Goal: Check status: Check status

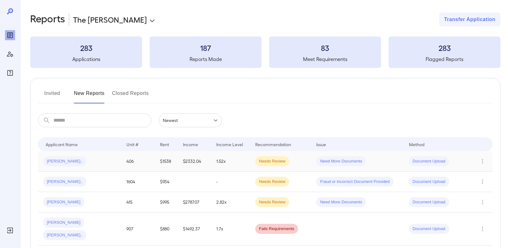
click at [115, 161] on div "Rashanda N..." at bounding box center [79, 161] width 73 height 10
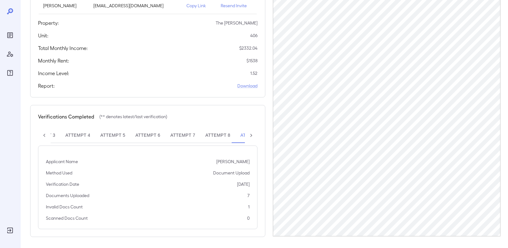
scroll to position [101, 0]
click at [250, 133] on icon at bounding box center [251, 135] width 6 height 6
click at [250, 133] on div "Attempt 1 Attempt 2 Attempt 3 Attempt 4 Attempt 5 Attempt 6 Attempt 7 Attempt 8…" at bounding box center [148, 134] width 220 height 15
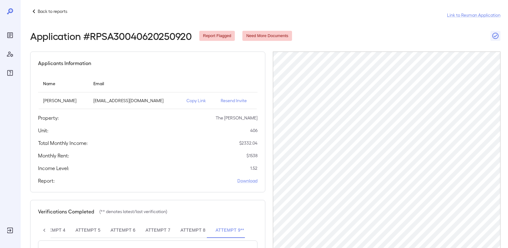
scroll to position [101, 0]
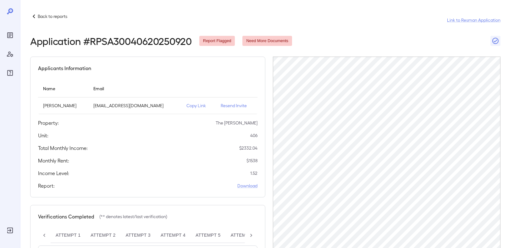
scroll to position [0, 95]
click at [253, 236] on icon at bounding box center [251, 236] width 6 height 6
click at [253, 236] on div "Attempt 1 Attempt 2 Attempt 3 Attempt 4 Attempt 5 Attempt 6 Attempt 7 Attempt 8…" at bounding box center [148, 235] width 220 height 15
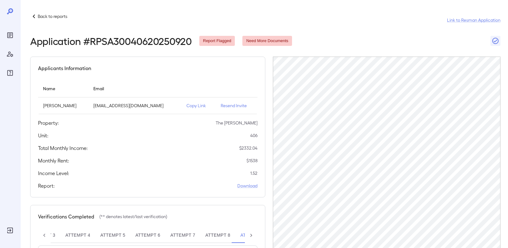
click at [251, 235] on icon at bounding box center [251, 235] width 2 height 3
click at [251, 235] on div "Attempt 1 Attempt 2 Attempt 3 Attempt 4 Attempt 5 Attempt 6 Attempt 7 Attempt 8…" at bounding box center [148, 235] width 220 height 15
click at [253, 236] on icon at bounding box center [251, 236] width 6 height 6
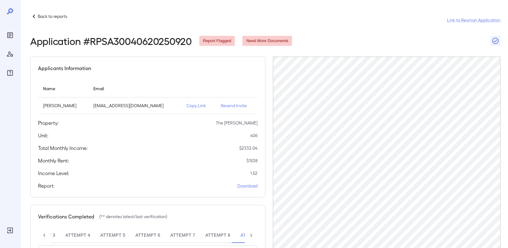
scroll to position [0, 120]
click at [253, 236] on div "Attempt 1 Attempt 2 Attempt 3 Attempt 4 Attempt 5 Attempt 6 Attempt 7 Attempt 8…" at bounding box center [148, 235] width 220 height 15
click at [252, 235] on icon at bounding box center [251, 235] width 2 height 3
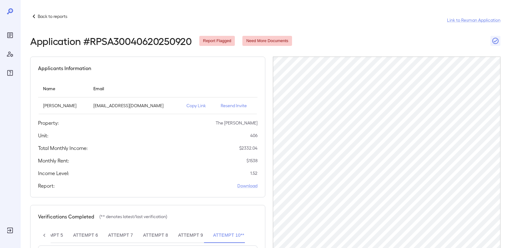
click at [252, 235] on div "Attempt 1 Attempt 2 Attempt 3 Attempt 4 Attempt 5 Attempt 6 Attempt 7 Attempt 8…" at bounding box center [148, 235] width 220 height 15
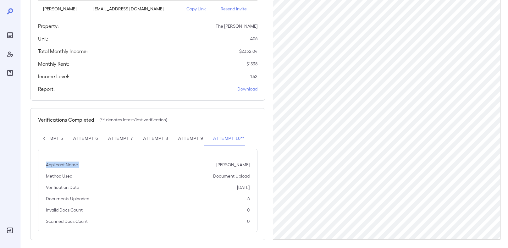
scroll to position [101, 0]
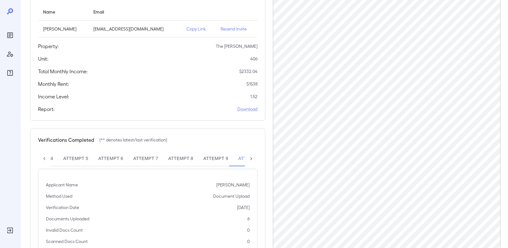
scroll to position [80, 0]
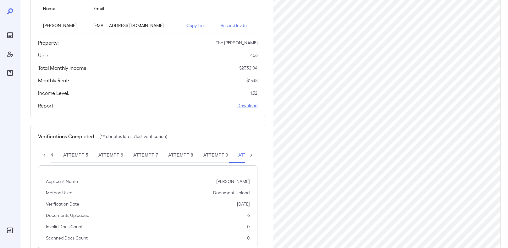
click at [251, 154] on icon at bounding box center [251, 155] width 6 height 6
click at [251, 154] on div "Attempt 1 Attempt 2 Attempt 3 Attempt 4 Attempt 5 Attempt [GEOGRAPHIC_DATA] Att…" at bounding box center [148, 155] width 220 height 15
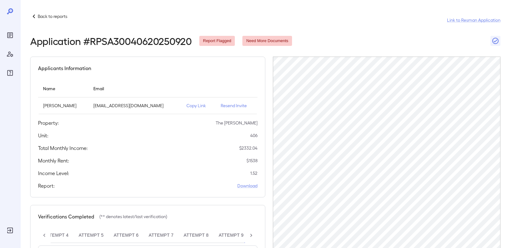
scroll to position [0, 132]
click at [252, 236] on icon at bounding box center [251, 236] width 6 height 6
click at [252, 236] on div "Attempt 1 Attempt 2 Attempt 3 Attempt 4 Attempt 5 Attempt [GEOGRAPHIC_DATA] Att…" at bounding box center [148, 235] width 220 height 15
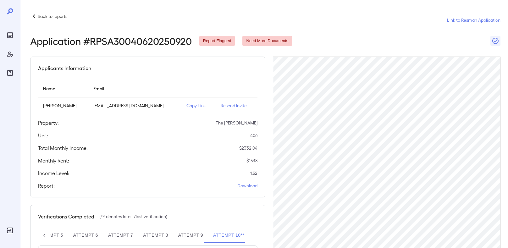
click at [252, 236] on div "Attempt 1 Attempt 2 Attempt 3 Attempt 4 Attempt 5 Attempt [GEOGRAPHIC_DATA] Att…" at bounding box center [148, 235] width 220 height 15
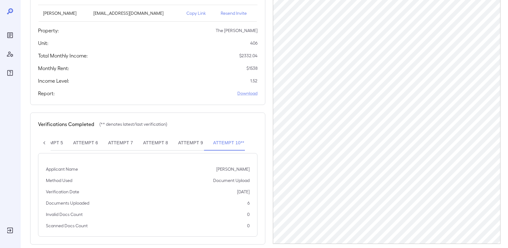
scroll to position [101, 0]
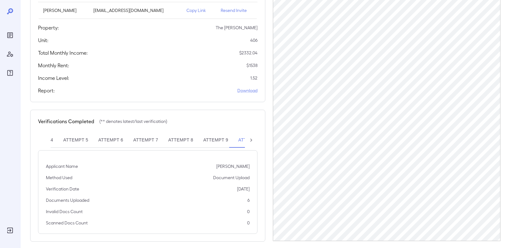
click at [252, 140] on icon at bounding box center [251, 140] width 2 height 3
click at [252, 140] on button "Attempt 10**" at bounding box center [253, 140] width 41 height 15
click at [252, 140] on button "Attempt 10**" at bounding box center [241, 140] width 41 height 15
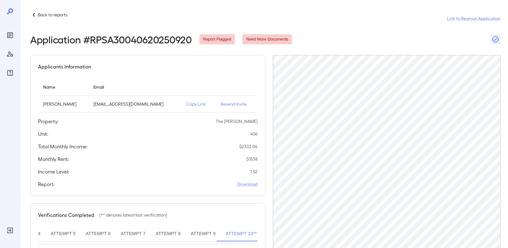
scroll to position [0, 0]
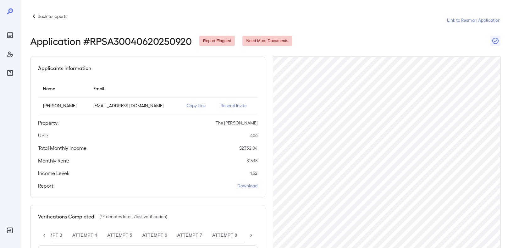
scroll to position [0, 132]
click at [250, 234] on icon at bounding box center [251, 236] width 6 height 6
click at [250, 234] on div "Attempt 1 Attempt 2 Attempt 3 Attempt 4 Attempt 5 Attempt [GEOGRAPHIC_DATA] Att…" at bounding box center [148, 235] width 220 height 15
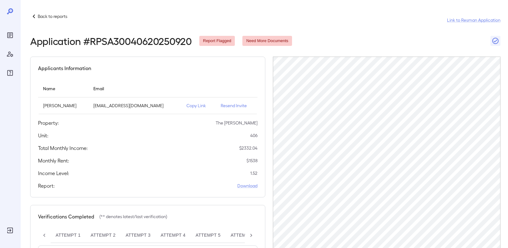
scroll to position [0, 132]
click at [251, 236] on icon at bounding box center [251, 235] width 2 height 3
click at [251, 236] on div "Attempt 1 Attempt 2 Attempt 3 Attempt 4 Attempt 5 Attempt [GEOGRAPHIC_DATA] Att…" at bounding box center [148, 235] width 220 height 15
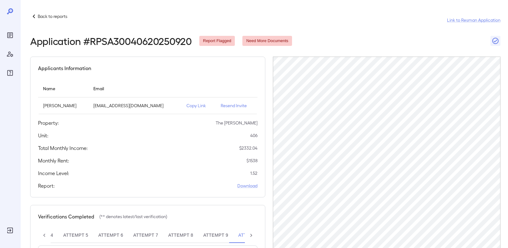
scroll to position [101, 0]
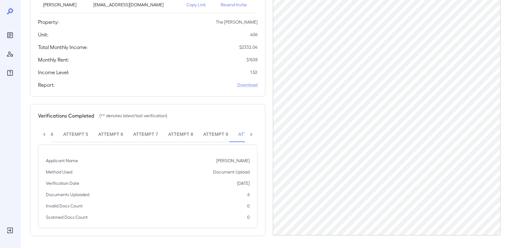
click at [252, 134] on icon at bounding box center [251, 135] width 6 height 6
click at [252, 134] on div "Attempt 1 Attempt 2 Attempt 3 Attempt 4 Attempt 5 Attempt [GEOGRAPHIC_DATA] Att…" at bounding box center [148, 134] width 220 height 15
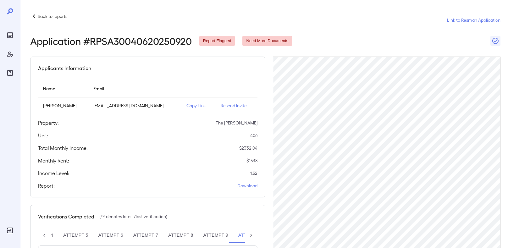
scroll to position [101, 0]
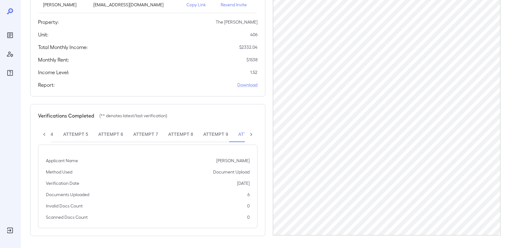
click at [251, 135] on icon at bounding box center [251, 135] width 6 height 6
click at [251, 135] on div "Attempt 1 Attempt 2 Attempt 3 Attempt 4 Attempt 5 Attempt [GEOGRAPHIC_DATA] Att…" at bounding box center [148, 134] width 220 height 15
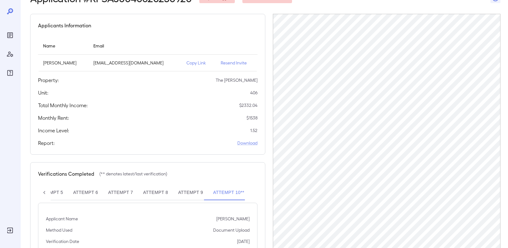
scroll to position [101, 0]
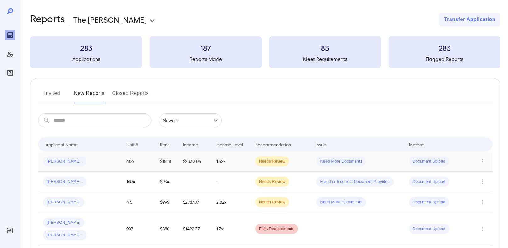
click at [77, 157] on div "[PERSON_NAME].." at bounding box center [79, 161] width 73 height 10
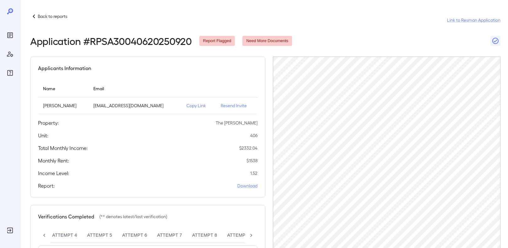
scroll to position [0, 132]
click at [252, 237] on icon at bounding box center [251, 236] width 6 height 6
click at [252, 237] on div "Attempt 1 Attempt 2 Attempt 3 Attempt 4 Attempt 5 Attempt [GEOGRAPHIC_DATA] Att…" at bounding box center [148, 235] width 220 height 15
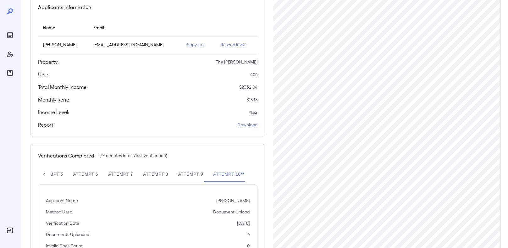
scroll to position [67, 0]
